Goal: Information Seeking & Learning: Understand process/instructions

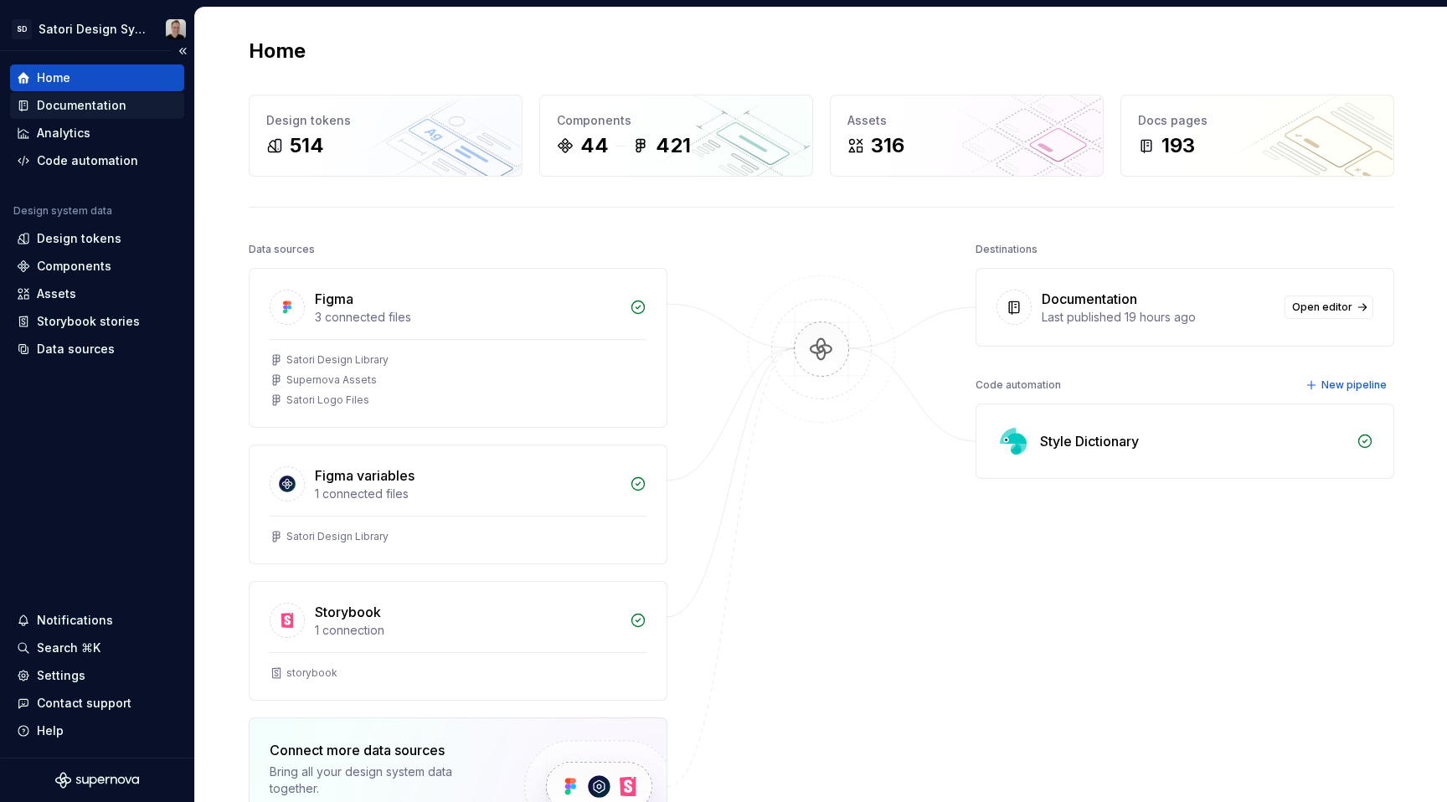
click at [54, 100] on div "Documentation" at bounding box center [82, 105] width 90 height 17
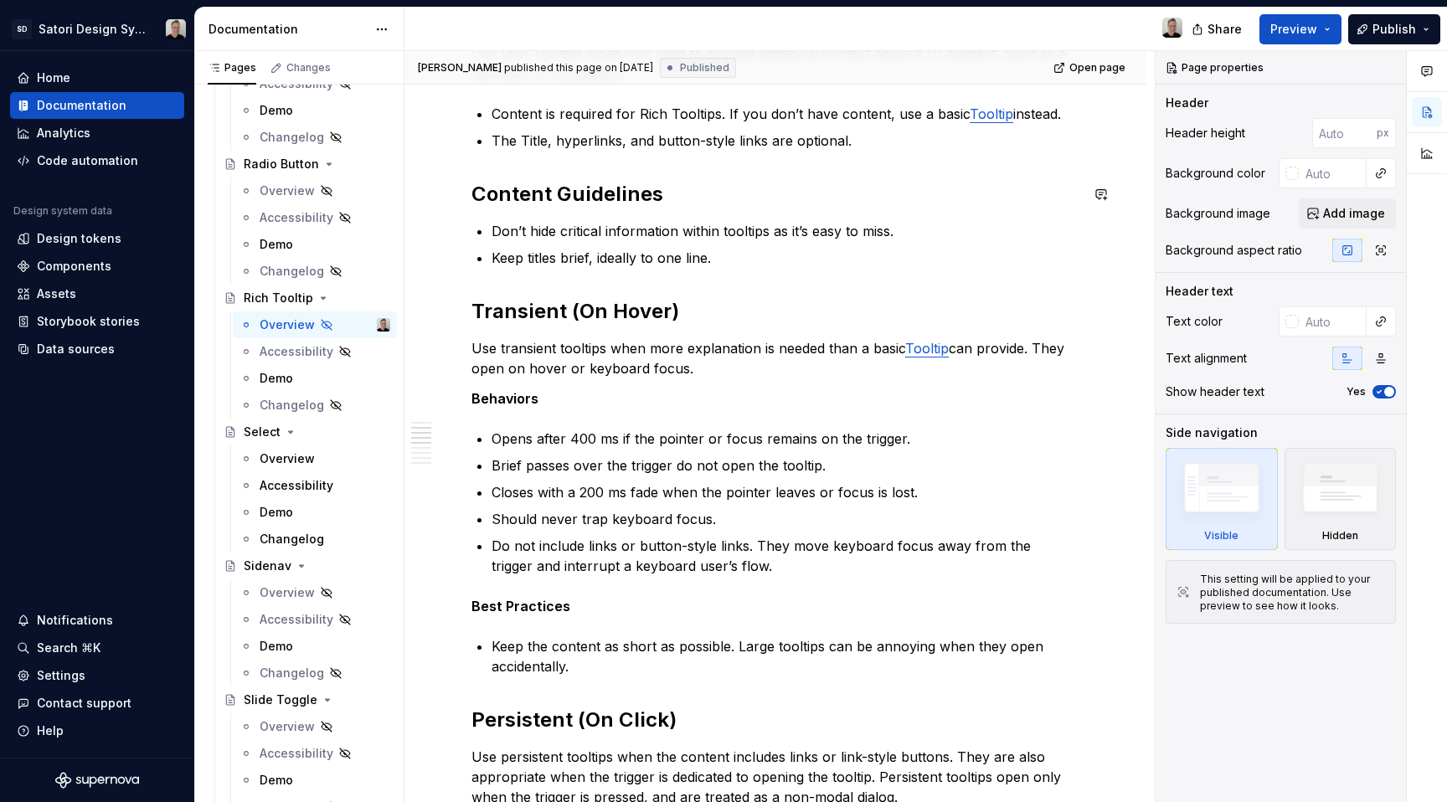
scroll to position [774, 0]
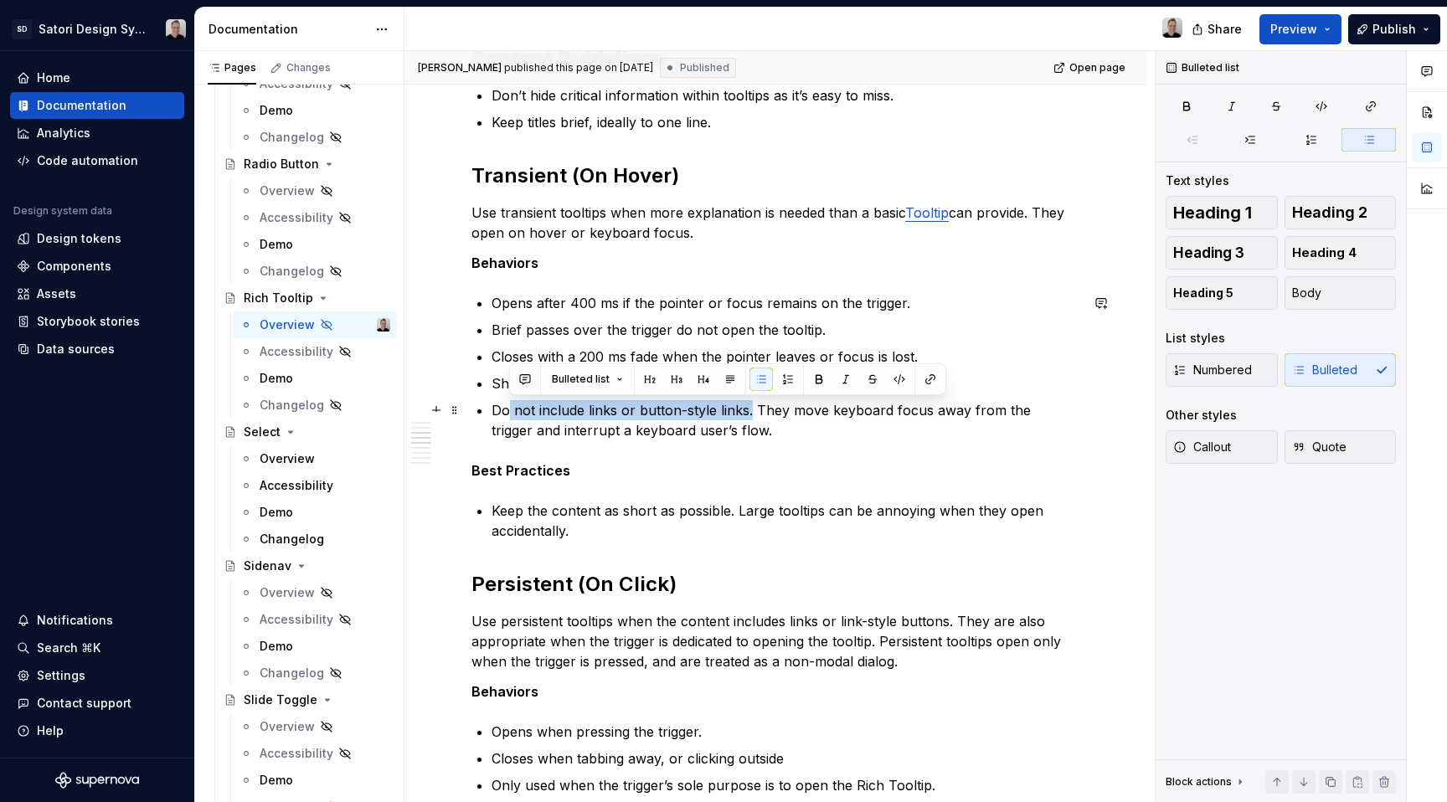
drag, startPoint x: 511, startPoint y: 411, endPoint x: 751, endPoint y: 412, distance: 240.3
click at [751, 412] on p "Do not include links or button-style links. They move keyboard focus away from …" at bounding box center [785, 420] width 588 height 40
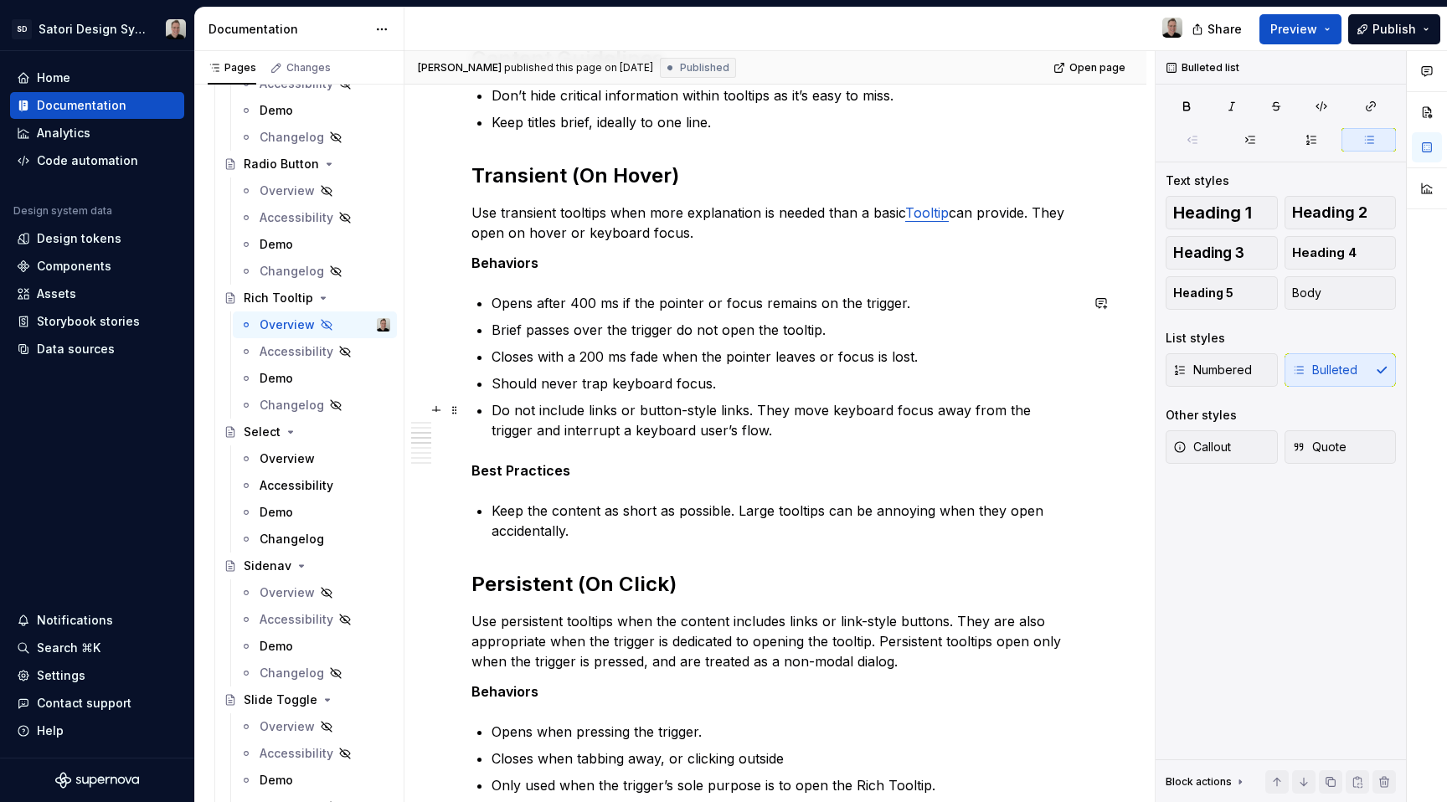
click at [772, 422] on p "Do not include links or button-style links. They move keyboard focus away from …" at bounding box center [785, 420] width 588 height 40
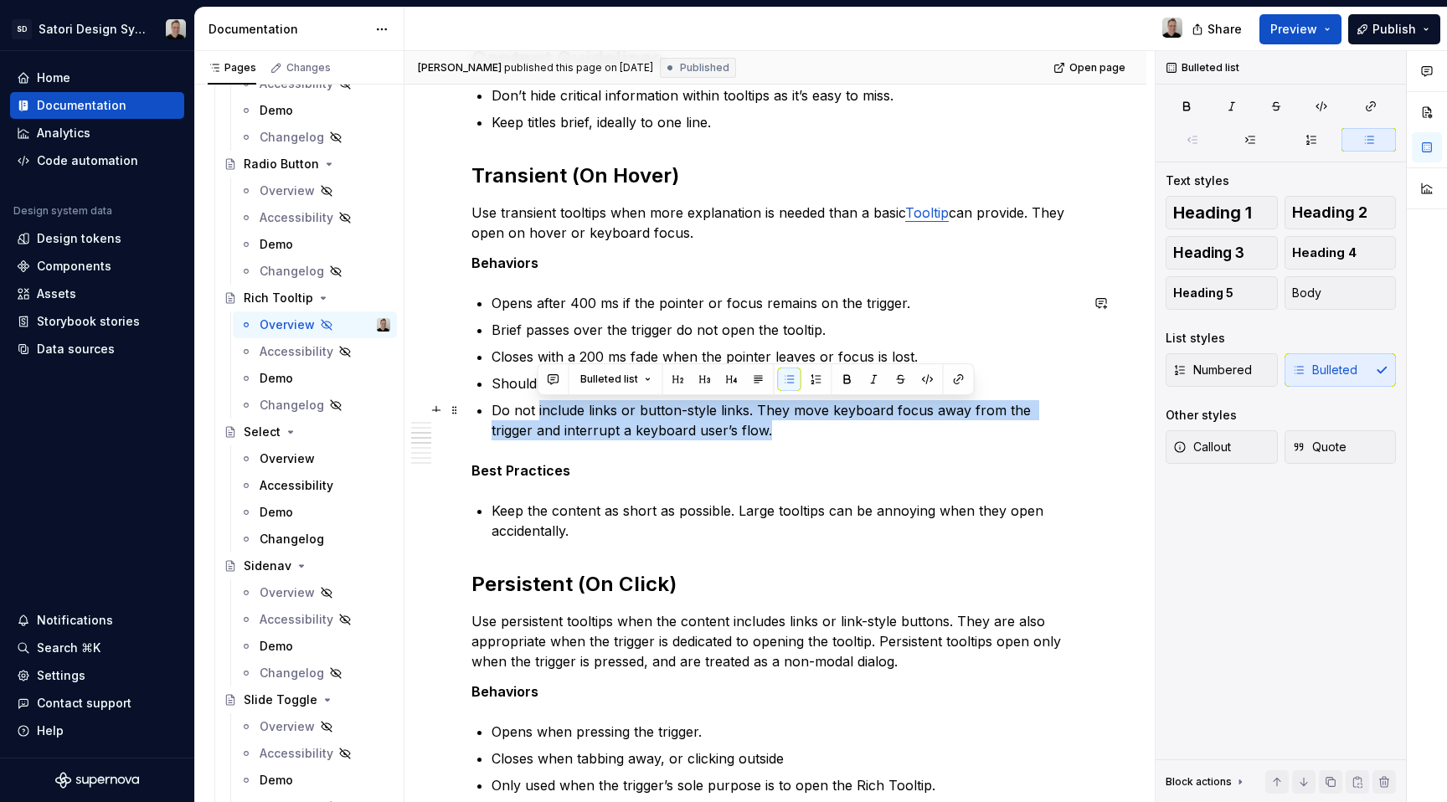
drag, startPoint x: 537, startPoint y: 409, endPoint x: 758, endPoint y: 420, distance: 221.3
click at [758, 420] on p "Do not include links or button-style links. They move keyboard focus away from …" at bounding box center [785, 420] width 588 height 40
click at [746, 424] on p "Do not include links or button-style links. They move keyboard focus away from …" at bounding box center [785, 420] width 588 height 40
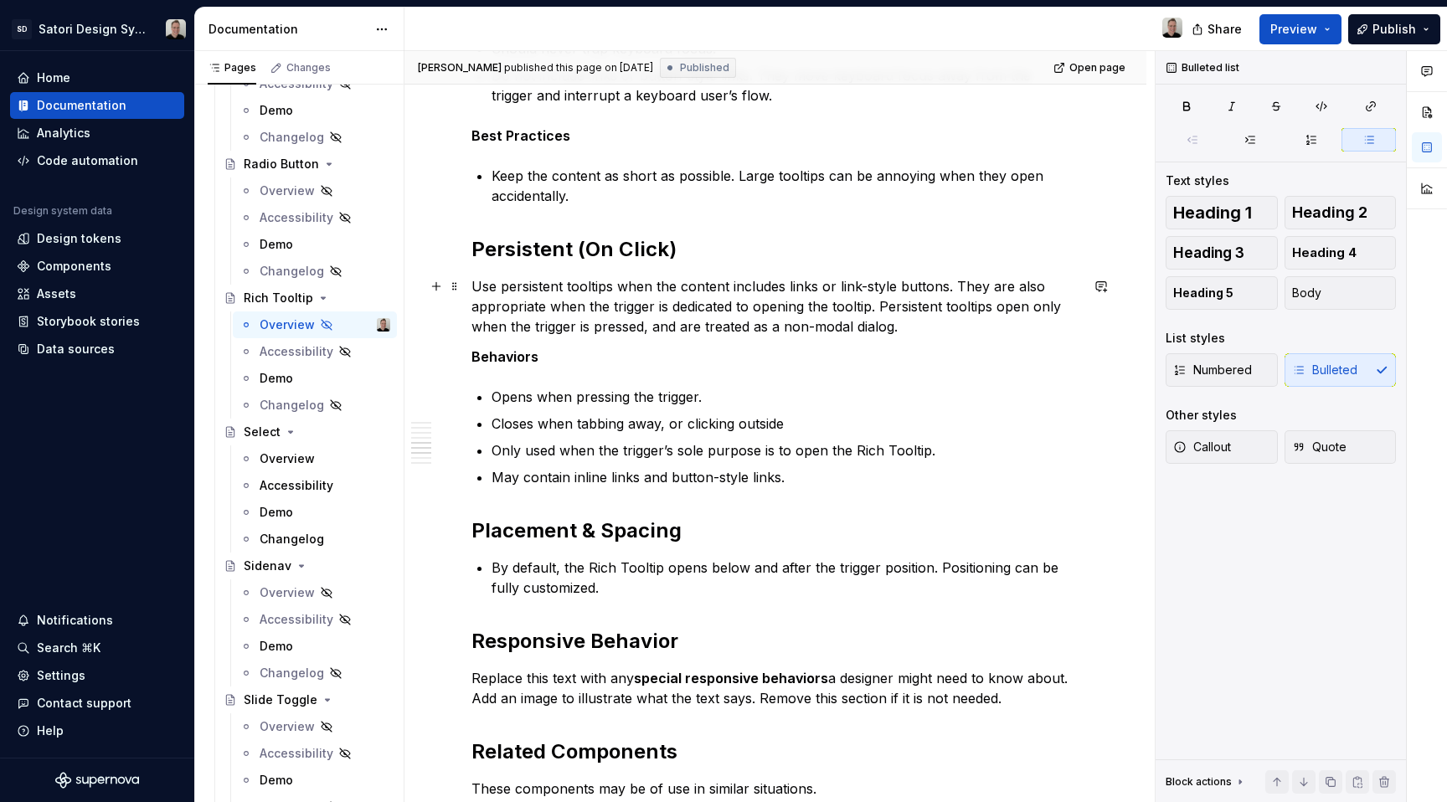
scroll to position [1109, 0]
drag, startPoint x: 530, startPoint y: 484, endPoint x: 731, endPoint y: 478, distance: 201.0
click at [731, 478] on p "May contain inline links and button-style links." at bounding box center [785, 476] width 588 height 20
click at [734, 478] on p "May contain inline links and button-style links." at bounding box center [785, 476] width 588 height 20
click at [799, 476] on p "May contain inline links and button-style links." at bounding box center [785, 476] width 588 height 20
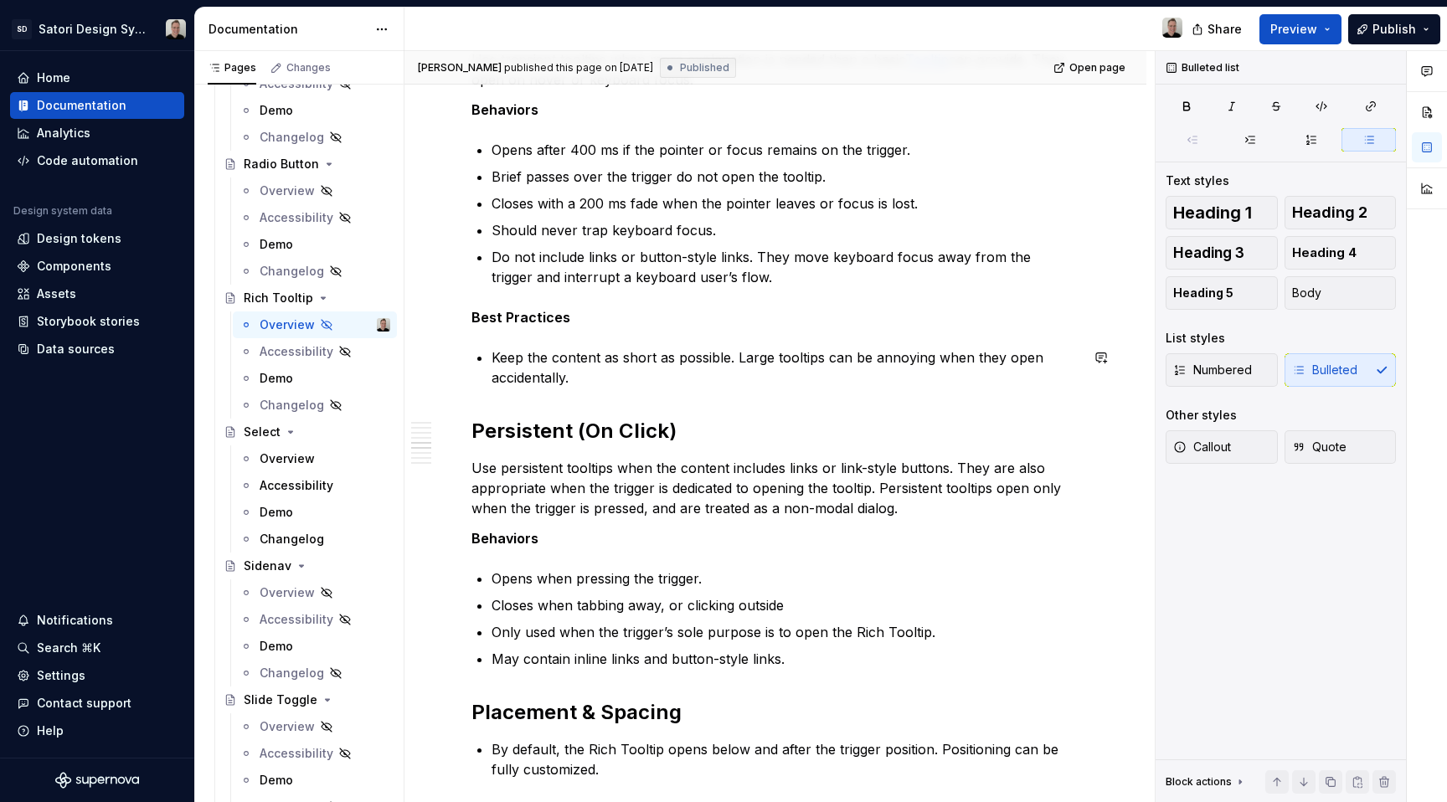
scroll to position [928, 0]
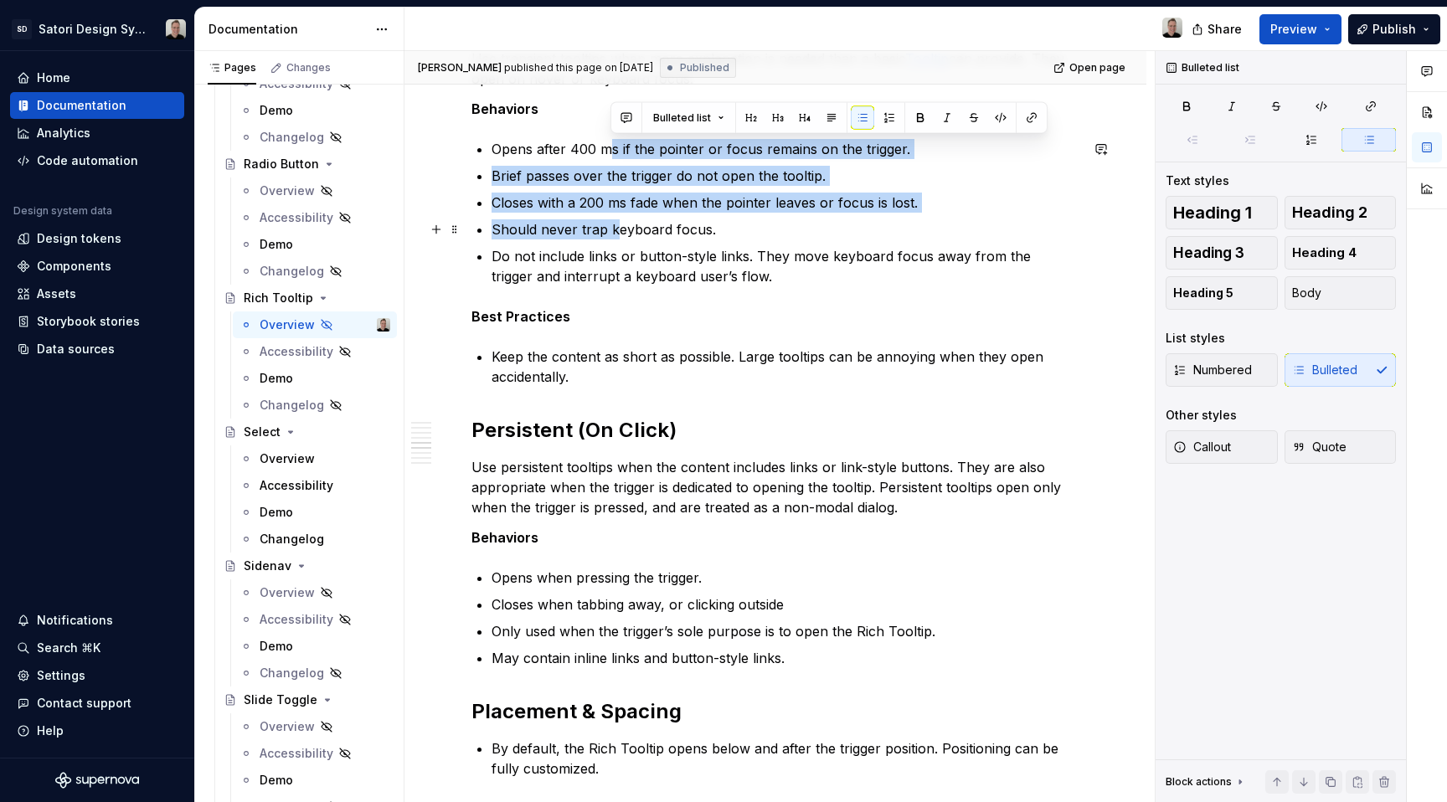
drag, startPoint x: 606, startPoint y: 150, endPoint x: 616, endPoint y: 234, distance: 84.3
click at [616, 234] on ul "Opens after 400 ms if the pointer or focus remains on the trigger. Brief passes…" at bounding box center [785, 212] width 588 height 147
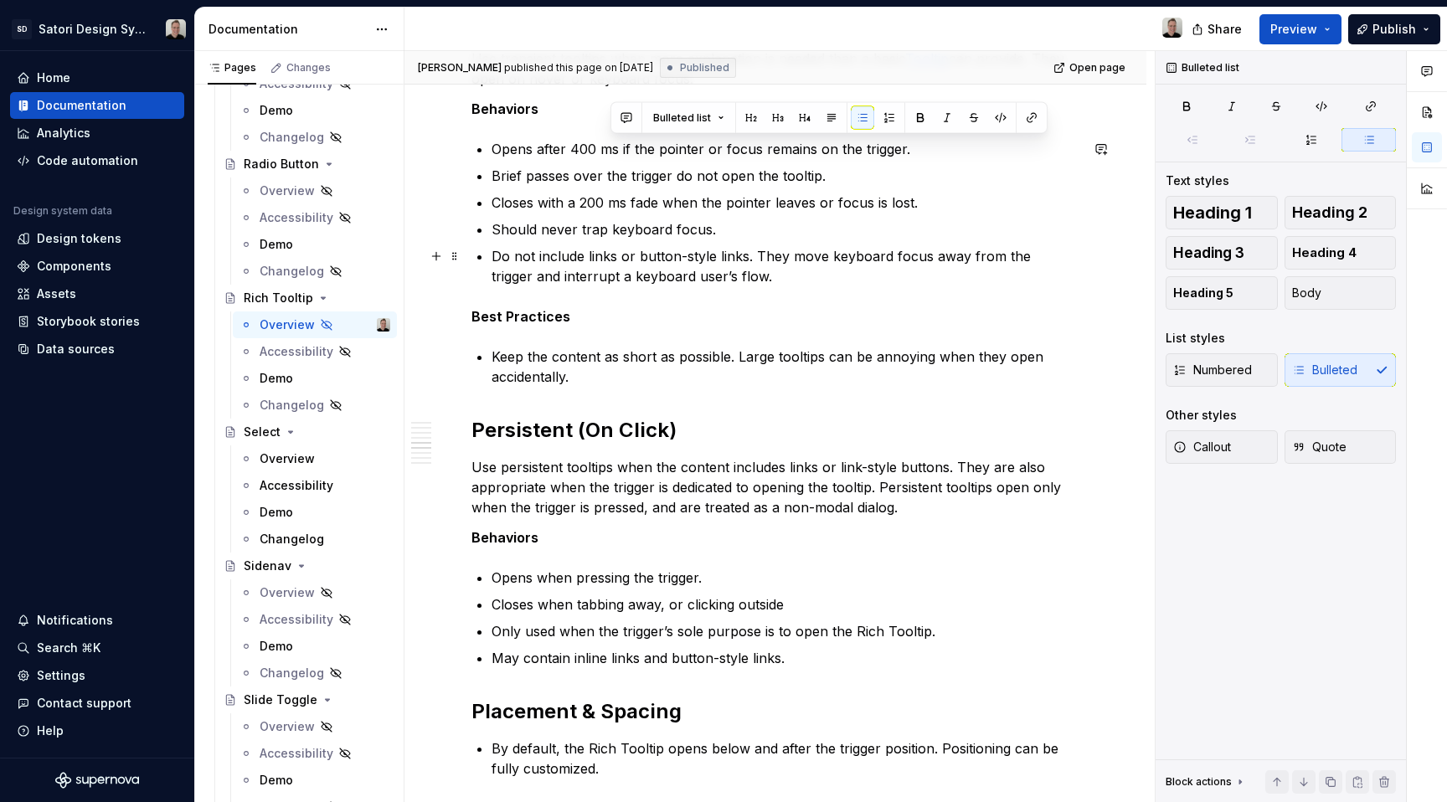
click at [781, 261] on p "Do not include links or button-style links. They move keyboard focus away from …" at bounding box center [785, 266] width 588 height 40
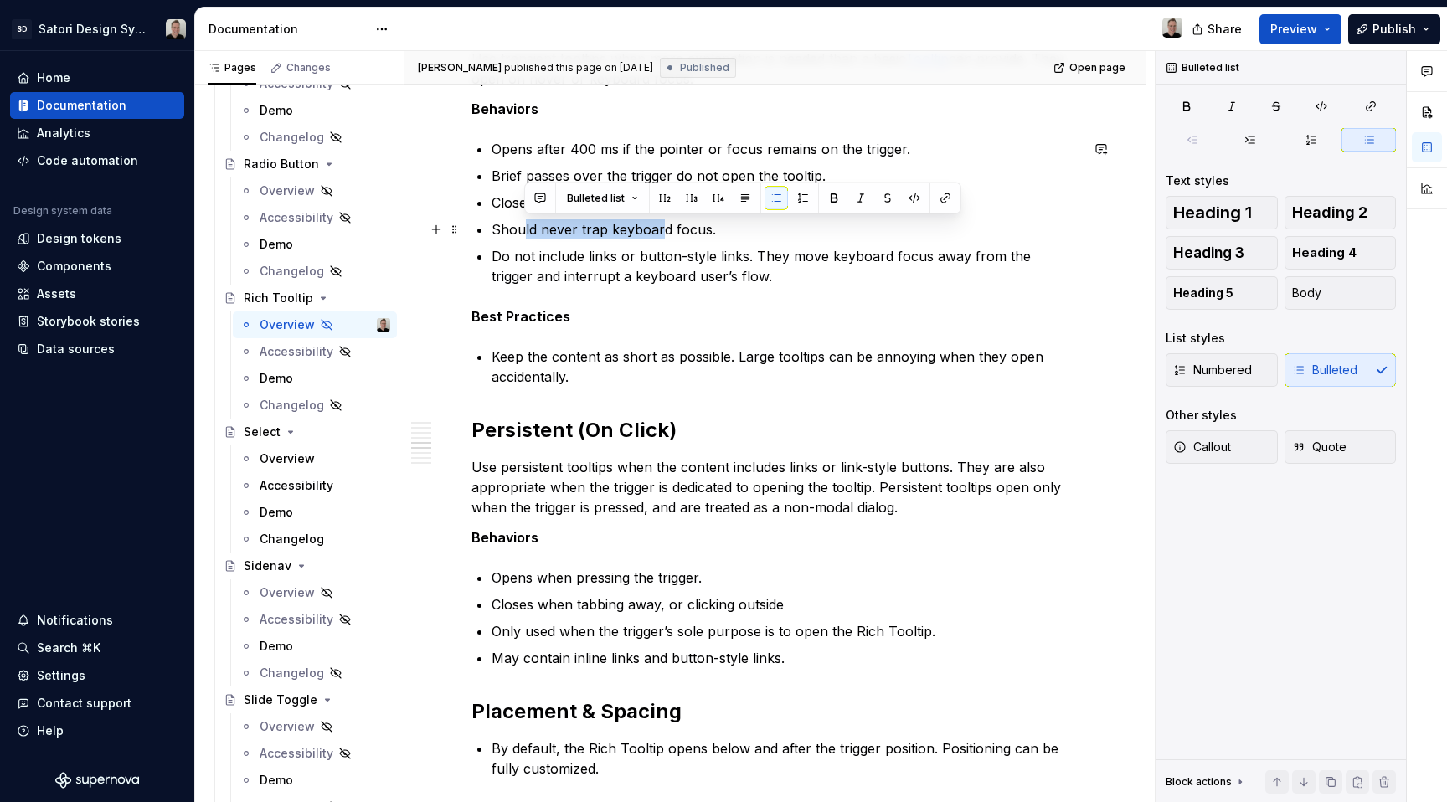
drag, startPoint x: 539, startPoint y: 230, endPoint x: 662, endPoint y: 228, distance: 123.1
click at [662, 228] on p "Should never trap keyboard focus." at bounding box center [785, 229] width 588 height 20
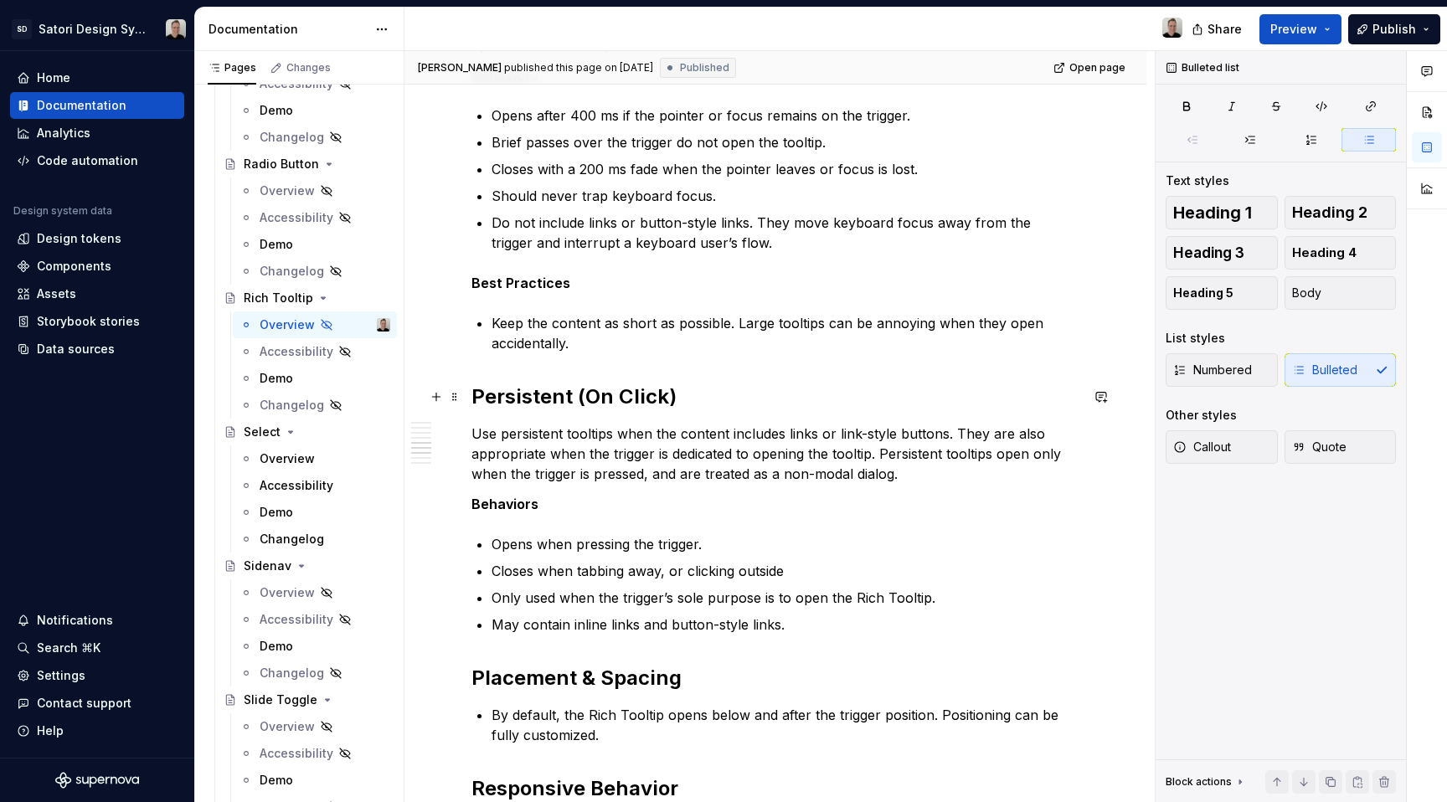
scroll to position [973, 0]
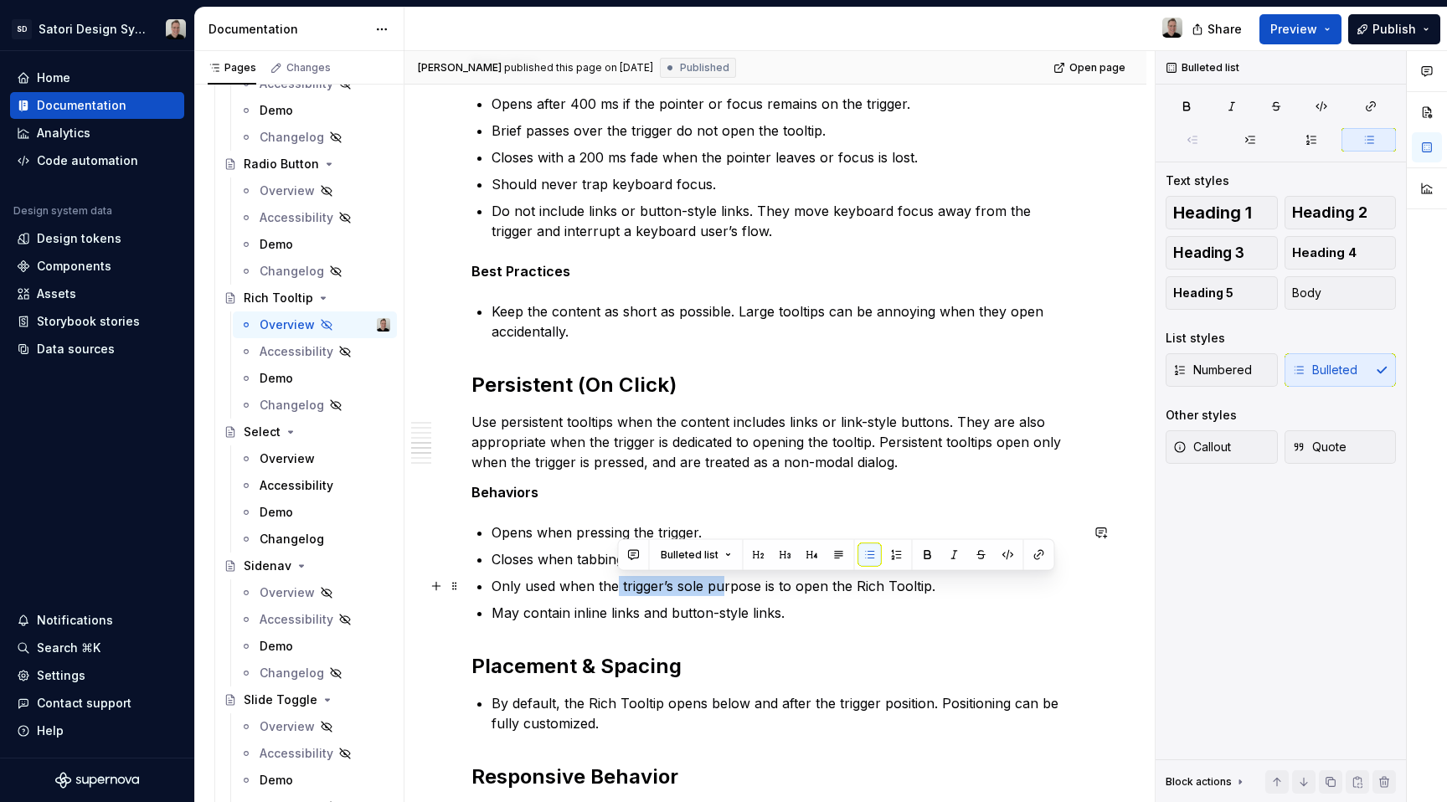
drag, startPoint x: 616, startPoint y: 578, endPoint x: 721, endPoint y: 595, distance: 106.1
click at [721, 595] on p "Only used when the trigger’s sole purpose is to open the Rich Tooltip." at bounding box center [785, 586] width 588 height 20
click at [724, 639] on div "Anatomy General Usage Use Rich Tooltips when you need to provide additional con…" at bounding box center [775, 339] width 608 height 1963
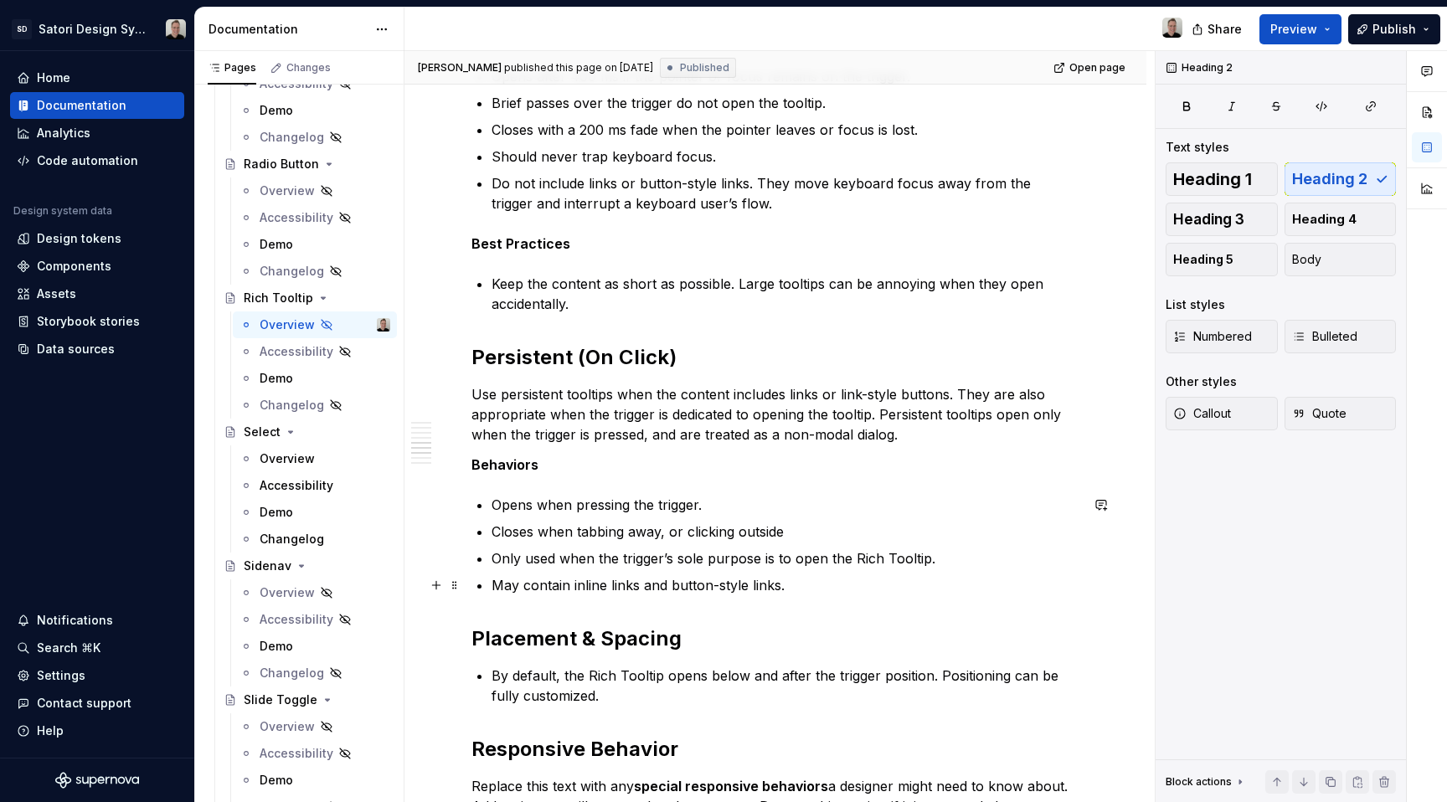
scroll to position [1003, 0]
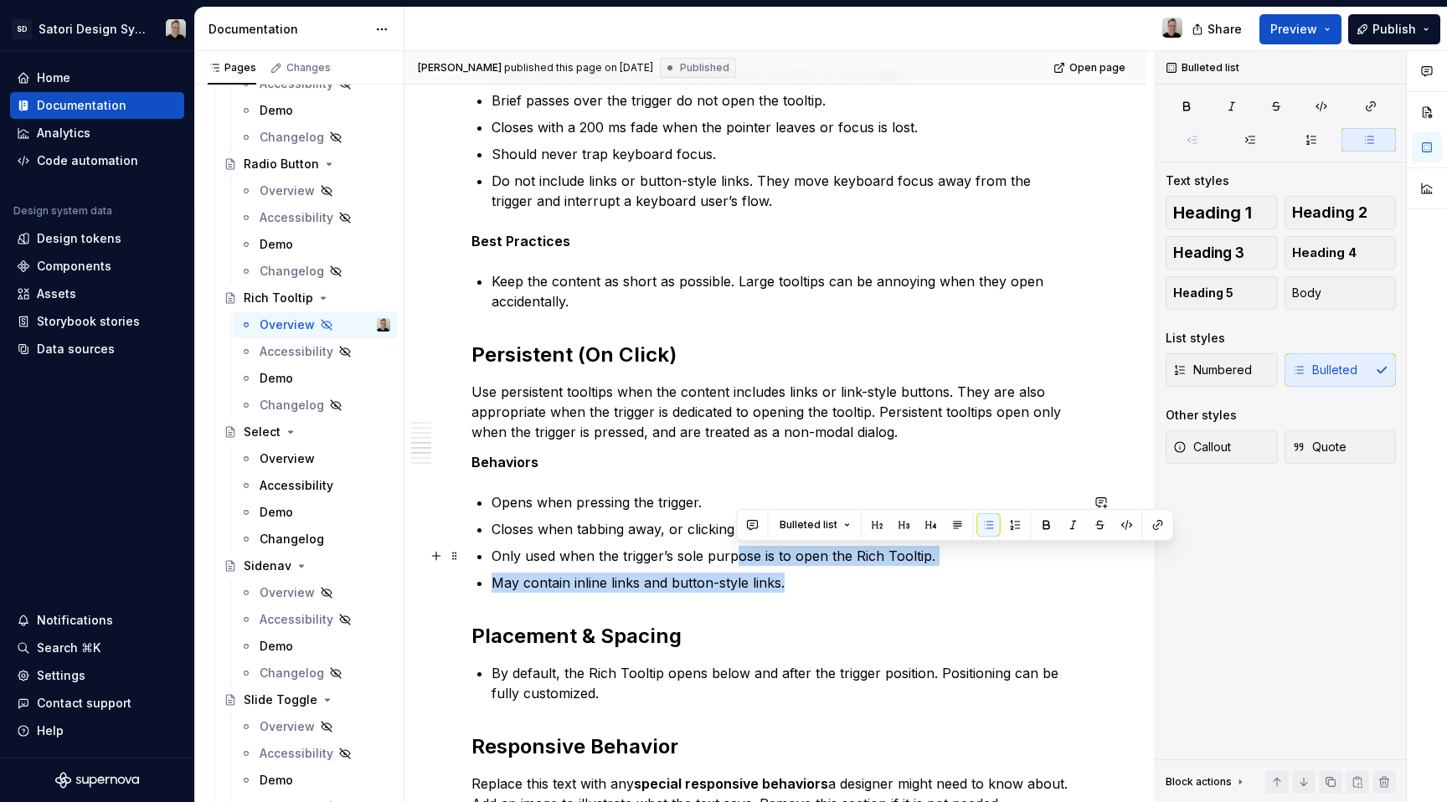
drag, startPoint x: 811, startPoint y: 578, endPoint x: 736, endPoint y: 548, distance: 80.8
click at [736, 548] on ul "Opens when pressing the trigger. Closes when tabbing away, or clicking outside …" at bounding box center [785, 542] width 588 height 100
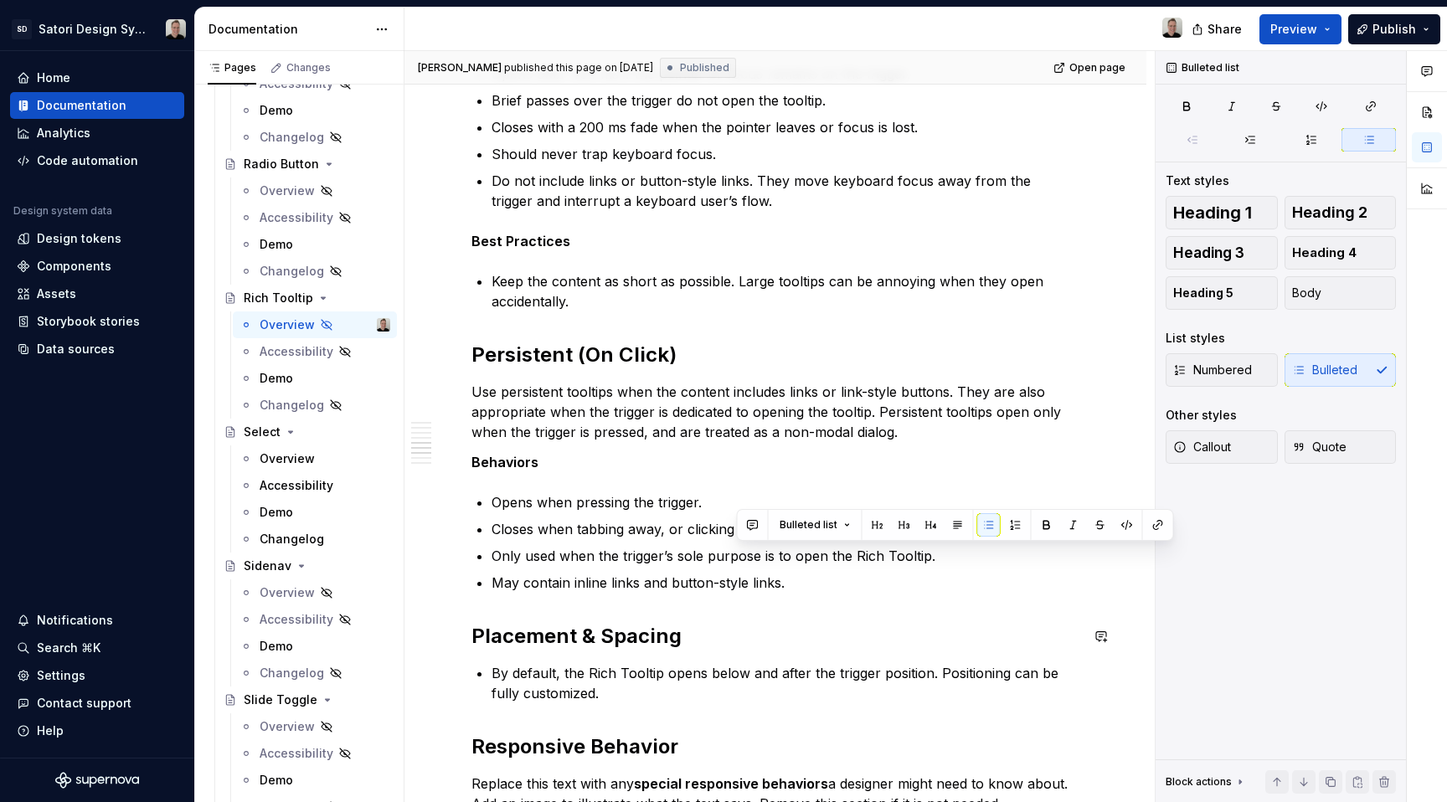
click at [830, 593] on div "Anatomy General Usage Use Rich Tooltips when you need to provide additional con…" at bounding box center [775, 309] width 608 height 1963
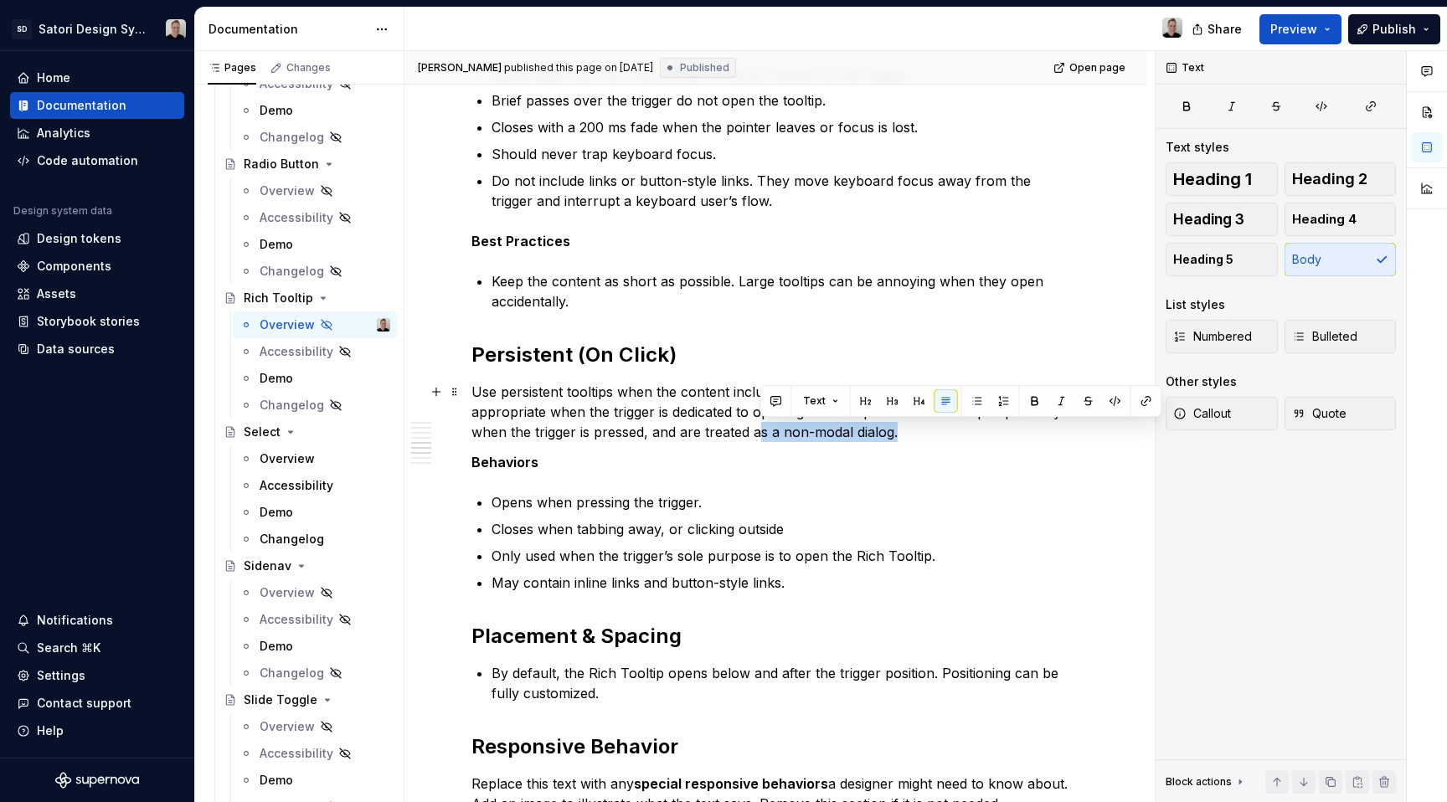
drag, startPoint x: 896, startPoint y: 430, endPoint x: 758, endPoint y: 434, distance: 137.3
click at [758, 434] on p "Use persistent tooltips when the content includes links or link-style buttons. …" at bounding box center [775, 412] width 608 height 60
click at [757, 440] on p "Use persistent tooltips when the content includes links or link-style buttons. …" at bounding box center [775, 412] width 608 height 60
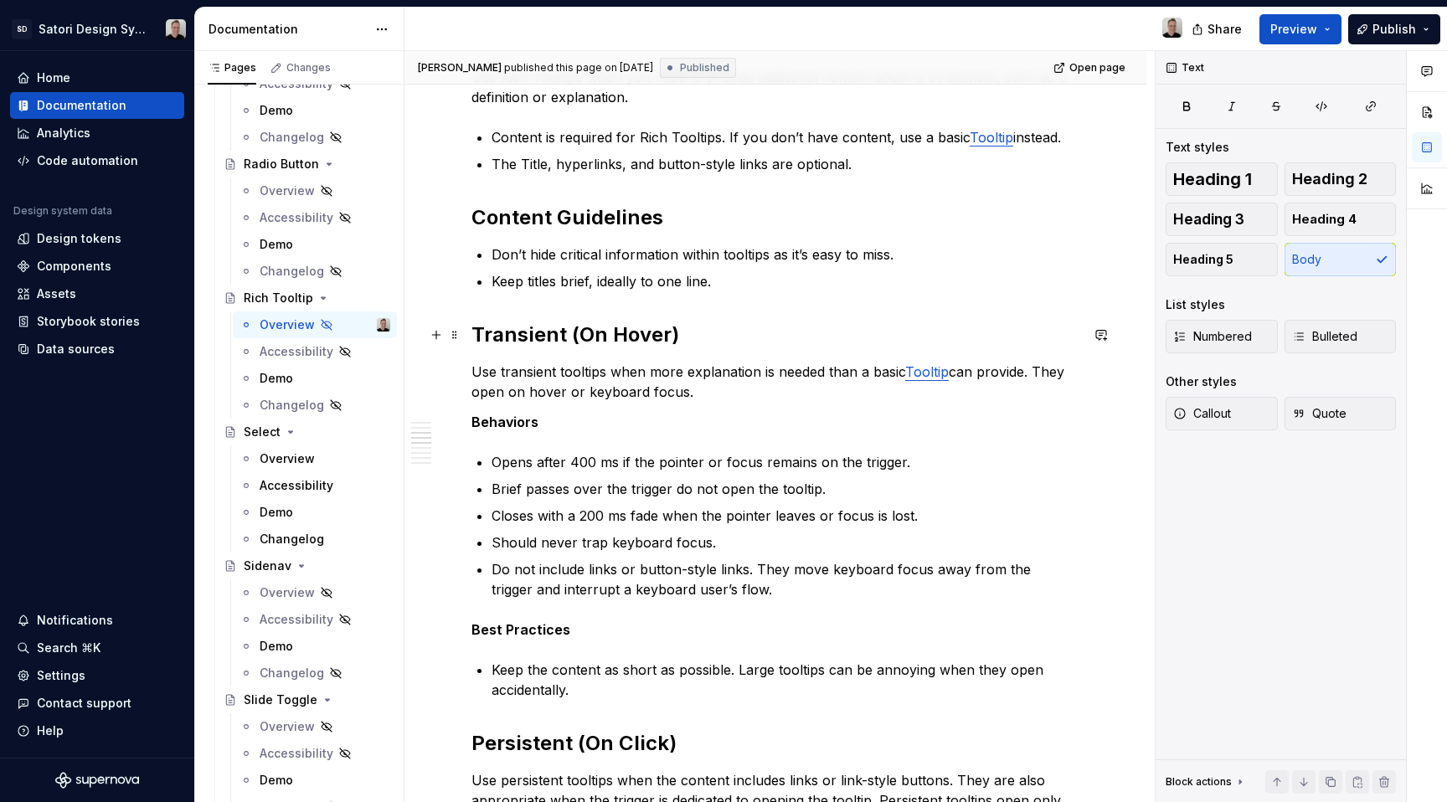
scroll to position [622, 0]
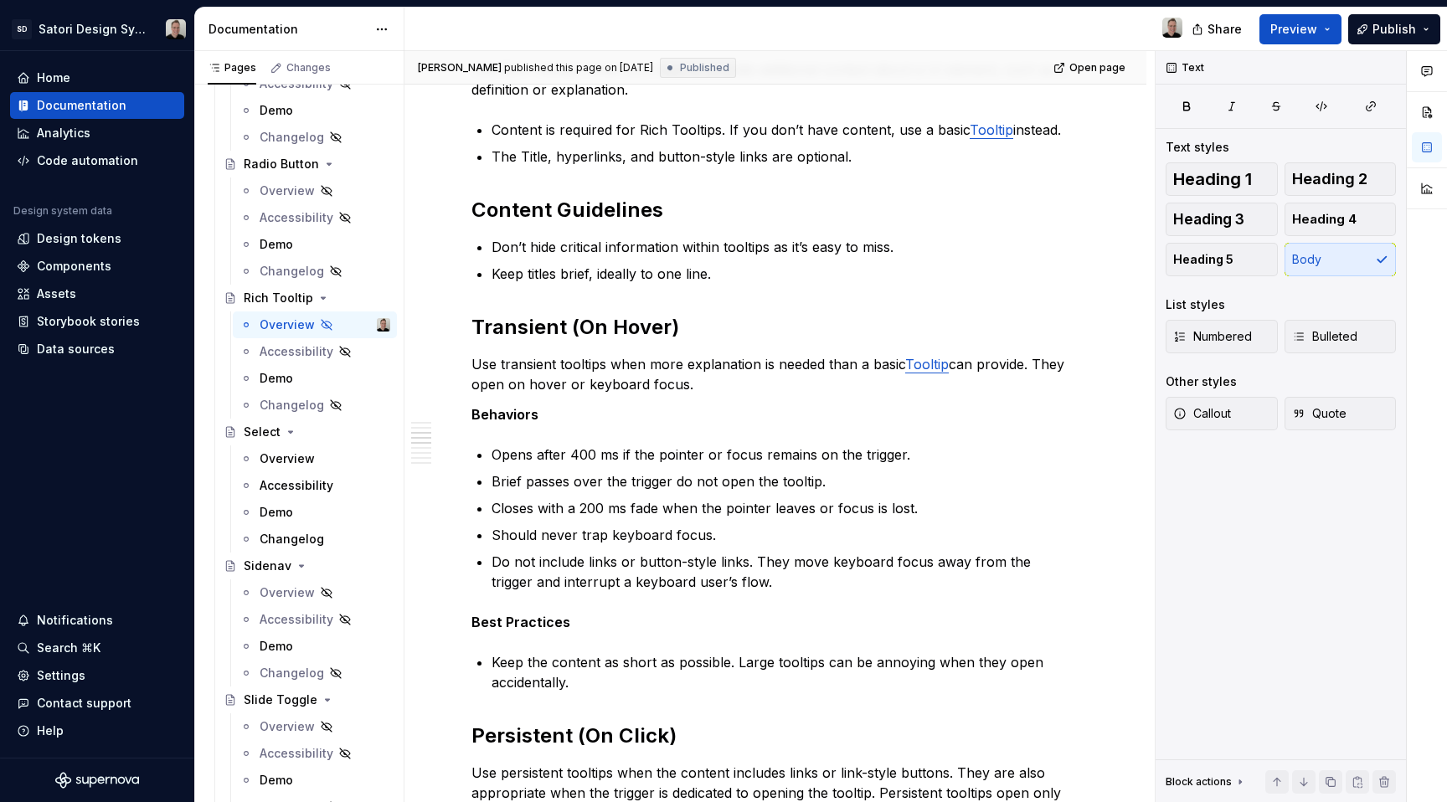
type textarea "*"
